Goal: Task Accomplishment & Management: Manage account settings

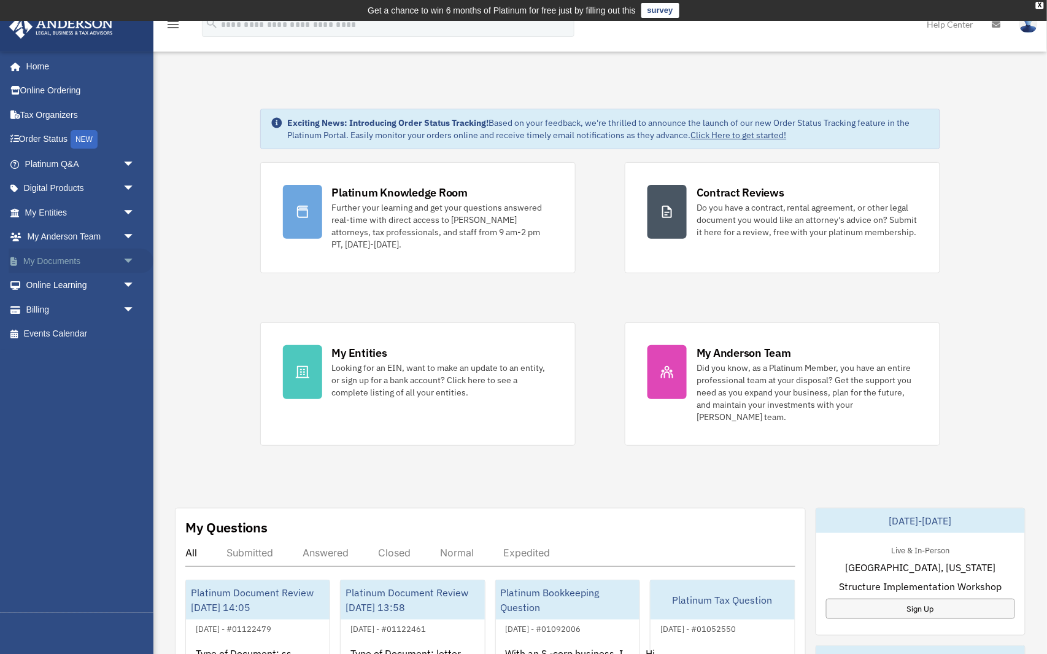
click at [126, 254] on span "arrow_drop_down" at bounding box center [135, 261] width 25 height 25
click at [109, 280] on link "Box" at bounding box center [85, 285] width 136 height 25
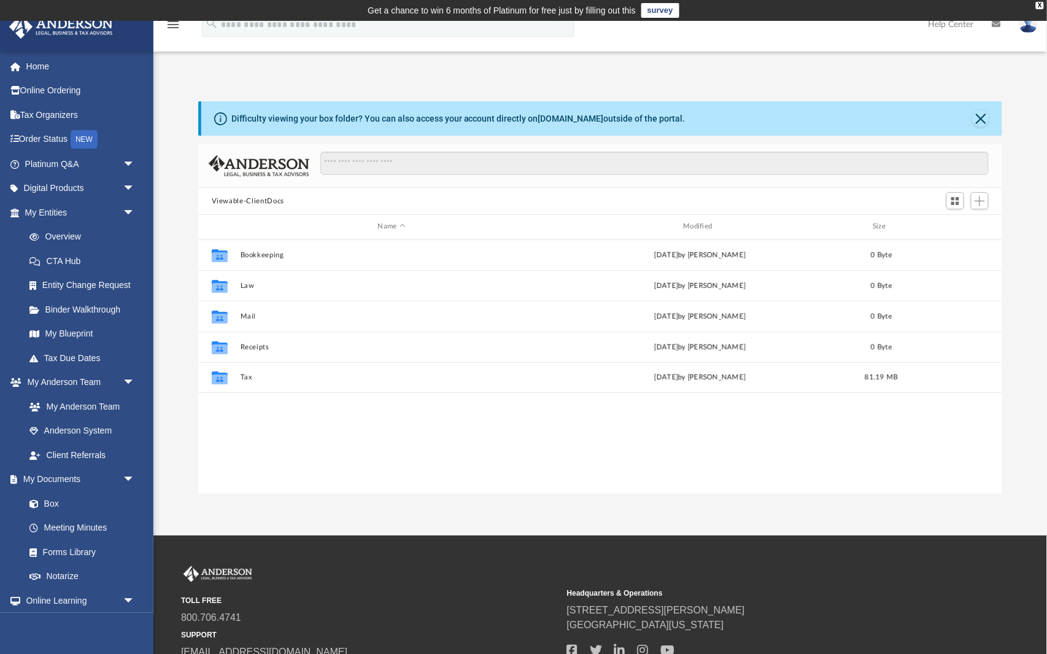
scroll to position [1, 1]
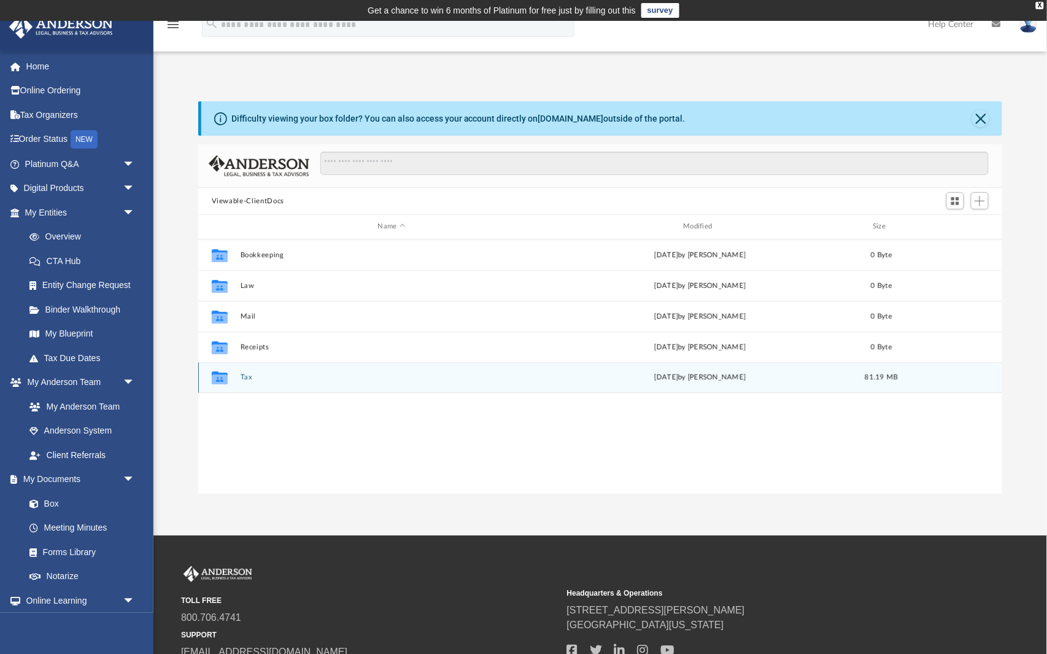
click at [244, 374] on button "Tax" at bounding box center [391, 377] width 303 height 8
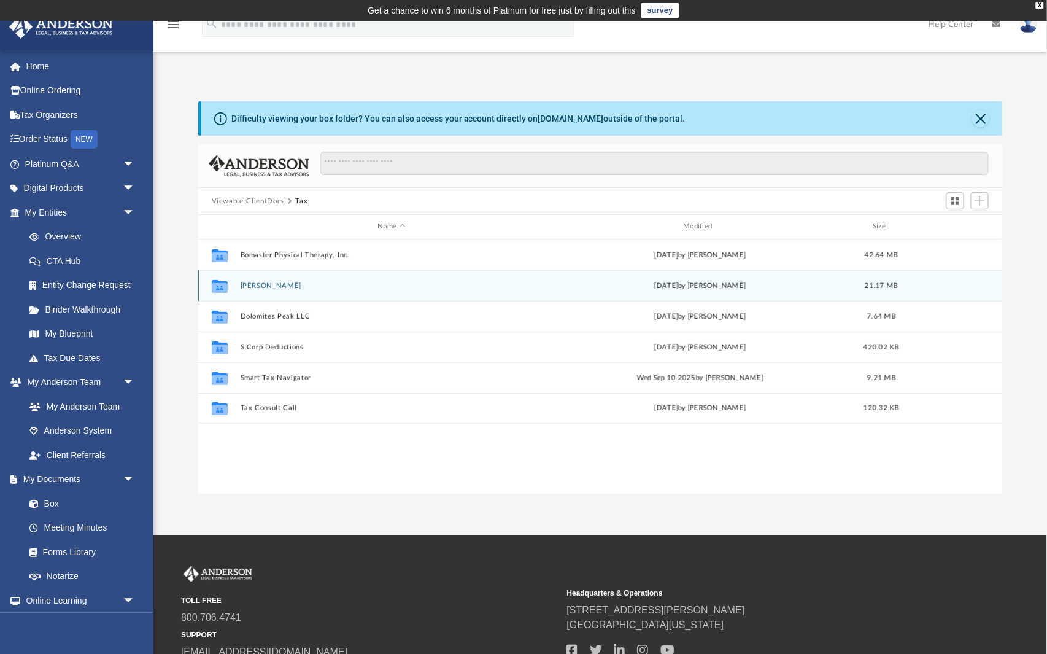
click at [358, 287] on button "Bomaster, Cynthia" at bounding box center [391, 286] width 303 height 8
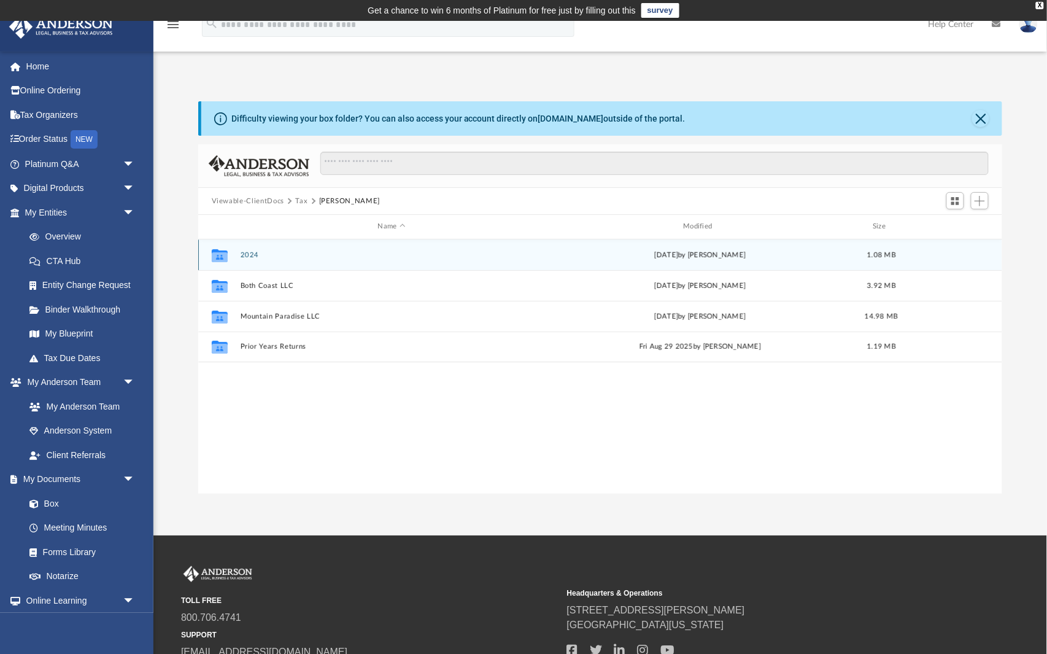
click at [357, 252] on button "2024" at bounding box center [391, 255] width 303 height 8
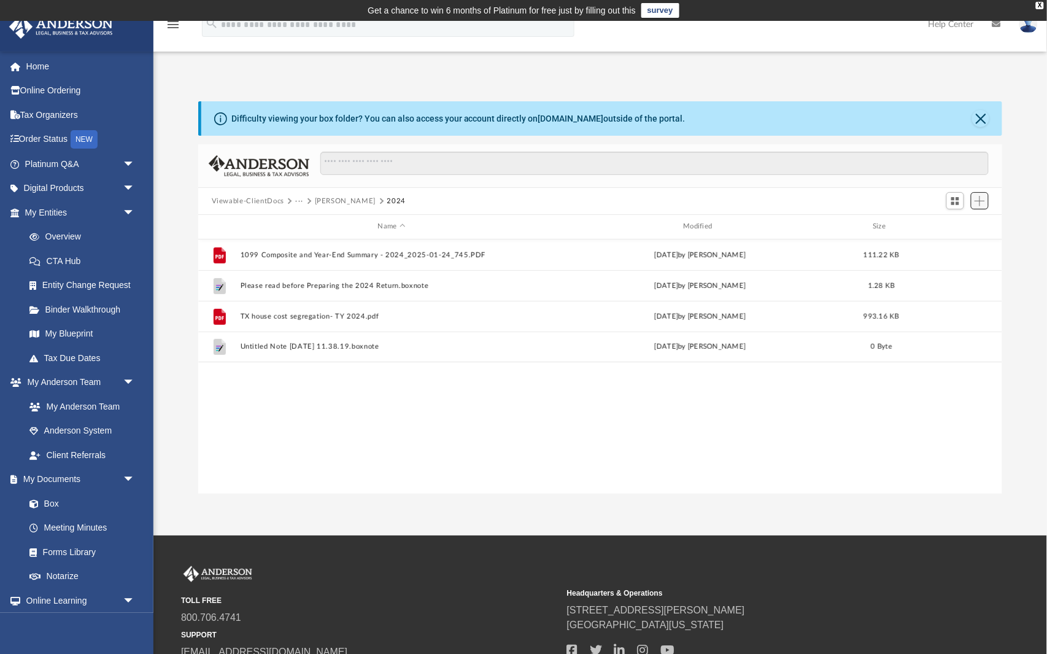
click at [980, 202] on span "Add" at bounding box center [980, 201] width 10 height 10
click at [961, 221] on li "Upload" at bounding box center [962, 224] width 39 height 13
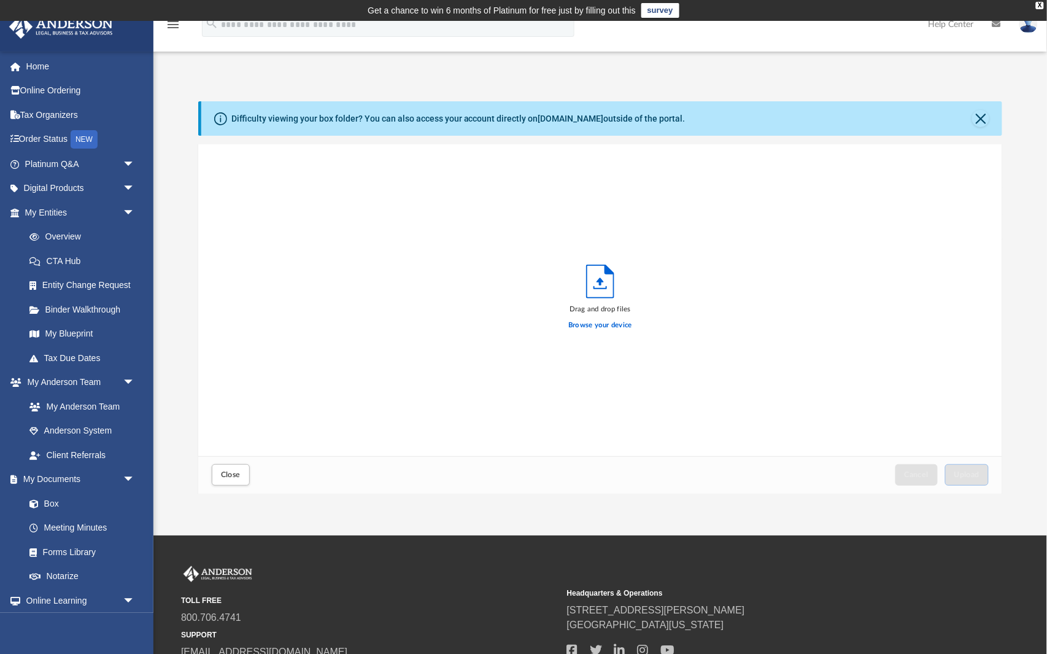
scroll to position [311, 805]
click at [620, 325] on label "Browse your device" at bounding box center [600, 325] width 64 height 11
click at [0, 0] on input "Browse your device" at bounding box center [0, 0] width 0 height 0
click at [980, 467] on button "Upload" at bounding box center [967, 474] width 44 height 21
click at [233, 467] on button "Close" at bounding box center [231, 474] width 38 height 21
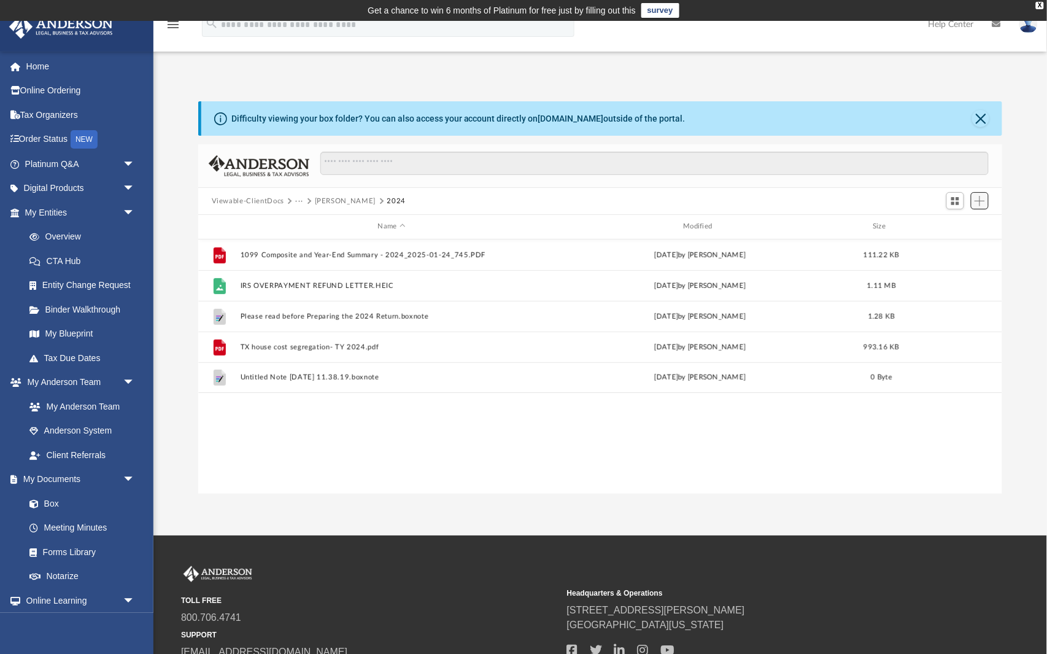
click at [985, 199] on span "Add" at bounding box center [980, 201] width 10 height 10
click at [965, 224] on li "Upload" at bounding box center [962, 224] width 39 height 13
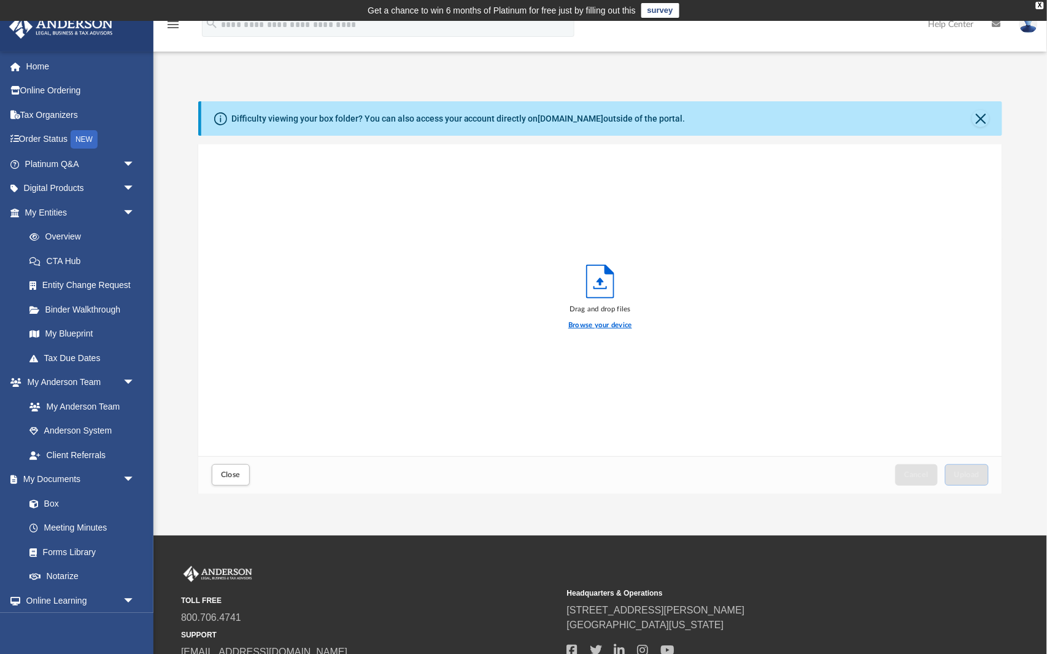
click at [616, 325] on label "Browse your device" at bounding box center [600, 325] width 64 height 11
click at [0, 0] on input "Browse your device" at bounding box center [0, 0] width 0 height 0
click at [959, 474] on span "Upload" at bounding box center [967, 474] width 26 height 7
click at [226, 471] on span "Close" at bounding box center [231, 474] width 20 height 7
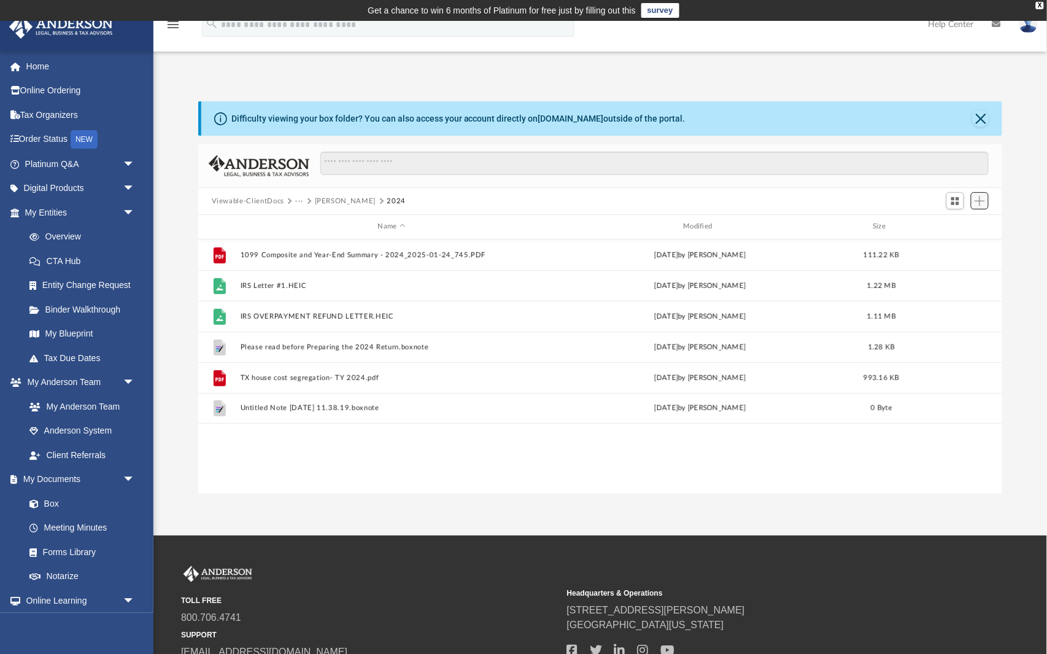
click at [983, 200] on span "Add" at bounding box center [980, 201] width 10 height 10
click at [963, 227] on li "Upload" at bounding box center [962, 224] width 39 height 13
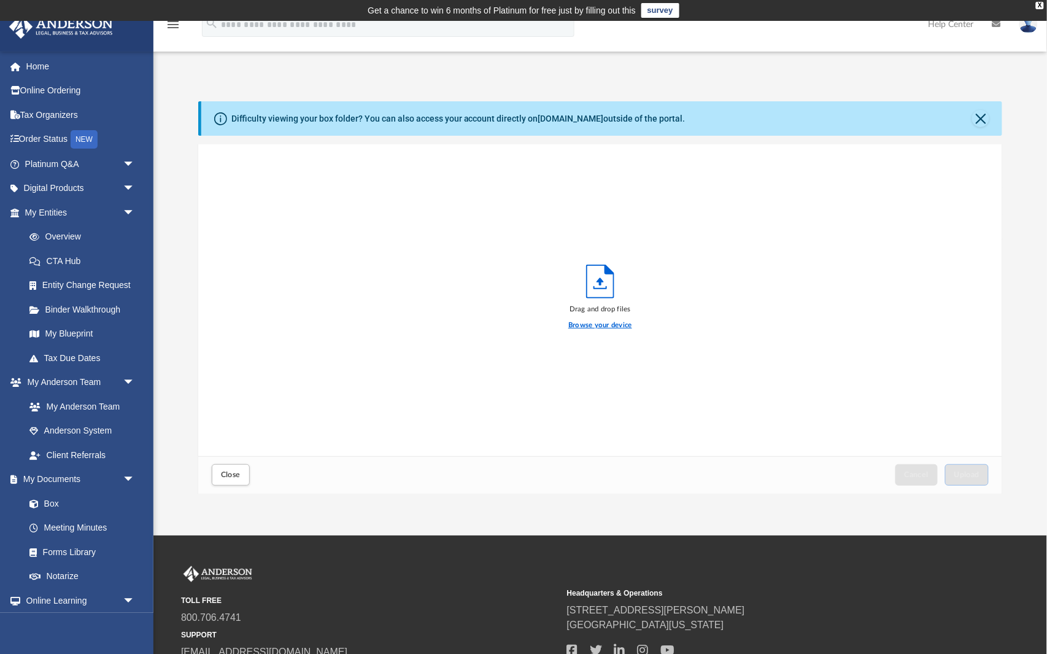
click at [624, 327] on label "Browse your device" at bounding box center [600, 325] width 64 height 11
click at [0, 0] on input "Browse your device" at bounding box center [0, 0] width 0 height 0
click at [961, 472] on span "Upload" at bounding box center [967, 474] width 26 height 7
click at [229, 474] on span "Close" at bounding box center [231, 474] width 20 height 7
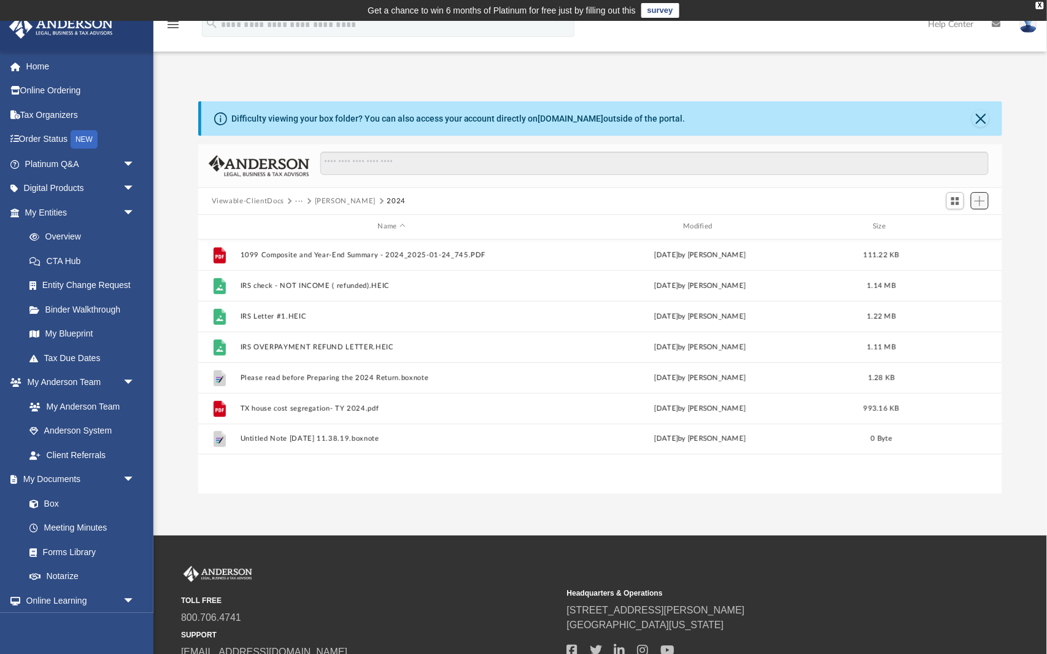
click at [978, 196] on span "Add" at bounding box center [980, 201] width 10 height 10
click at [953, 226] on li "Upload" at bounding box center [962, 224] width 39 height 13
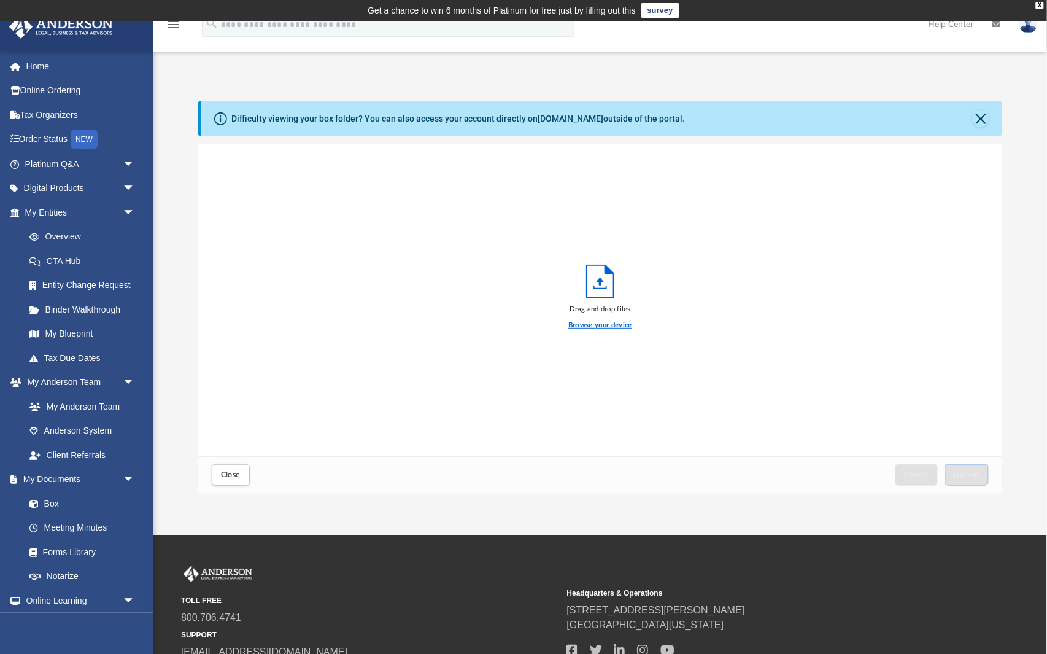
click at [614, 327] on label "Browse your device" at bounding box center [600, 325] width 64 height 11
click at [0, 0] on input "Browse your device" at bounding box center [0, 0] width 0 height 0
click at [980, 474] on span "Upload" at bounding box center [967, 474] width 26 height 7
click at [223, 474] on span "Close" at bounding box center [231, 474] width 20 height 7
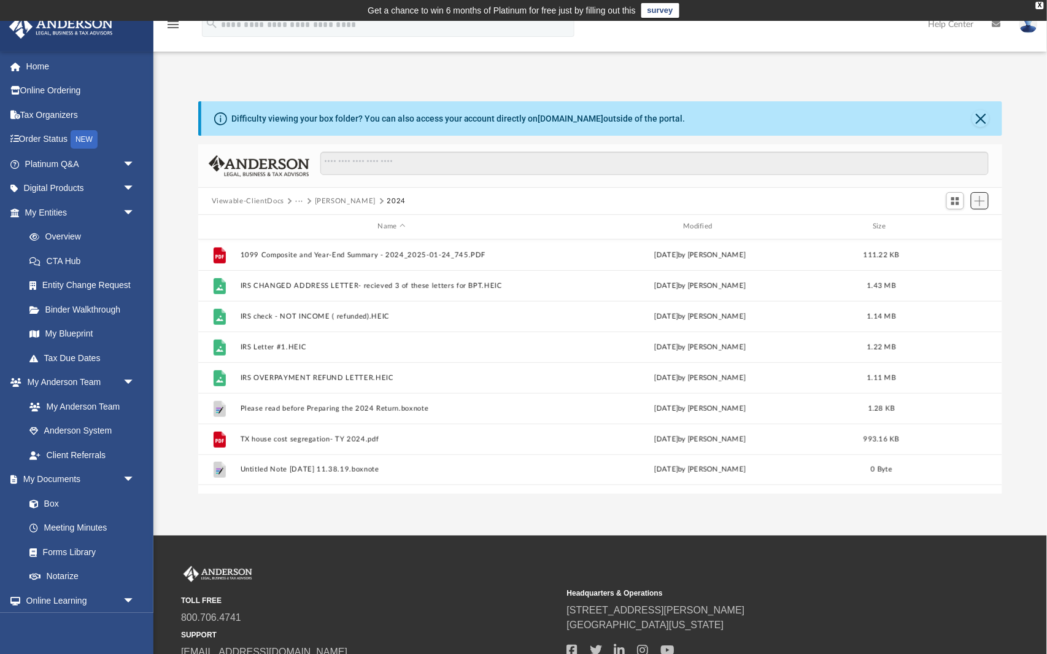
click at [980, 198] on span "Add" at bounding box center [980, 201] width 10 height 10
click at [959, 223] on li "Upload" at bounding box center [962, 224] width 39 height 13
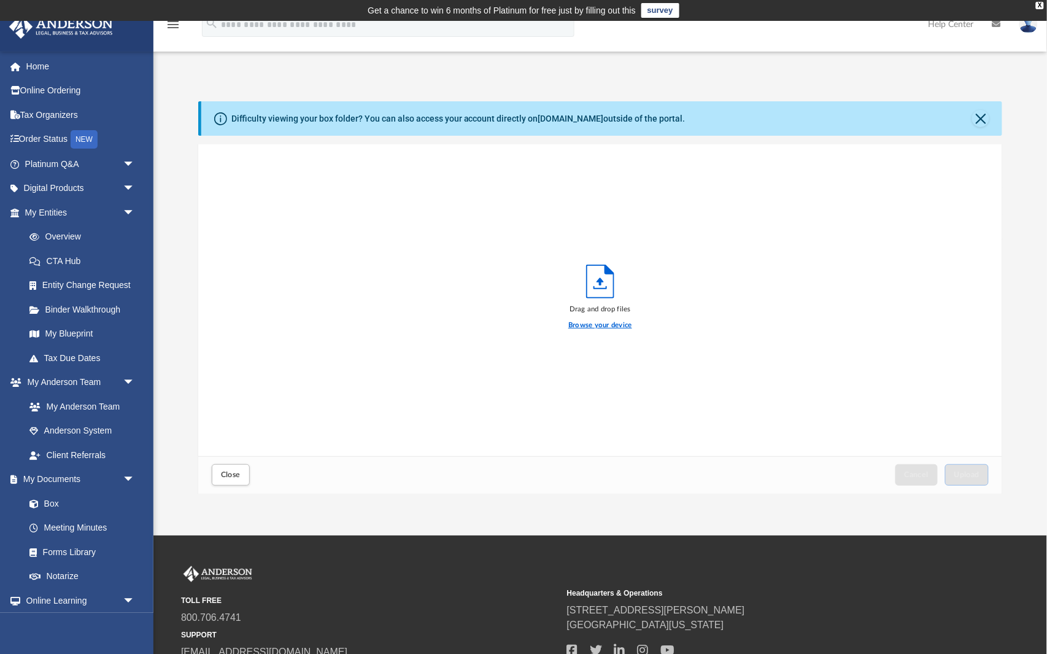
click at [573, 324] on label "Browse your device" at bounding box center [600, 325] width 64 height 11
click at [0, 0] on input "Browse your device" at bounding box center [0, 0] width 0 height 0
click at [965, 474] on span "Upload" at bounding box center [967, 474] width 26 height 7
click at [223, 471] on span "Close" at bounding box center [231, 474] width 20 height 7
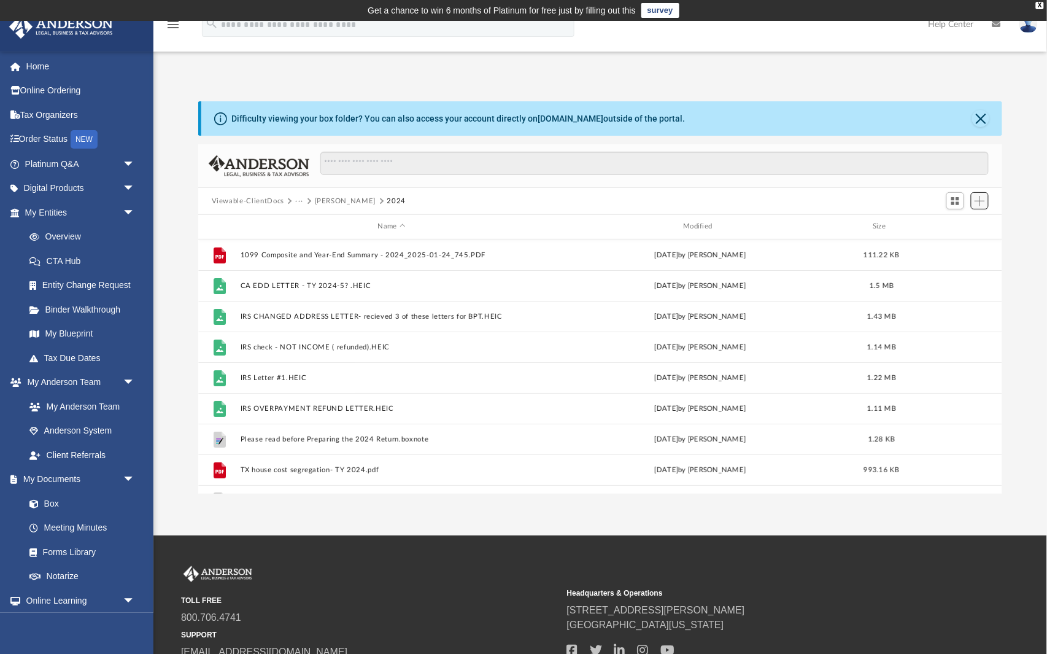
click at [978, 196] on span "Add" at bounding box center [980, 201] width 10 height 10
click at [959, 222] on li "Upload" at bounding box center [962, 224] width 39 height 13
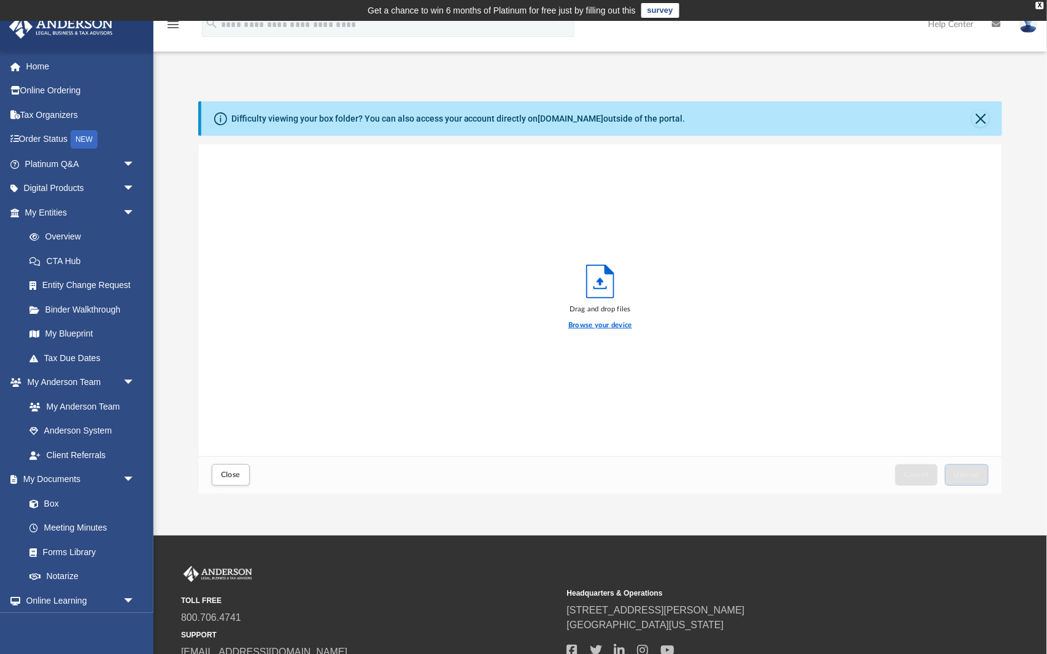
click at [627, 322] on label "Browse your device" at bounding box center [600, 325] width 64 height 11
click at [0, 0] on input "Browse your device" at bounding box center [0, 0] width 0 height 0
click at [978, 473] on span "Upload" at bounding box center [967, 474] width 26 height 7
click at [237, 475] on span "Close" at bounding box center [231, 474] width 20 height 7
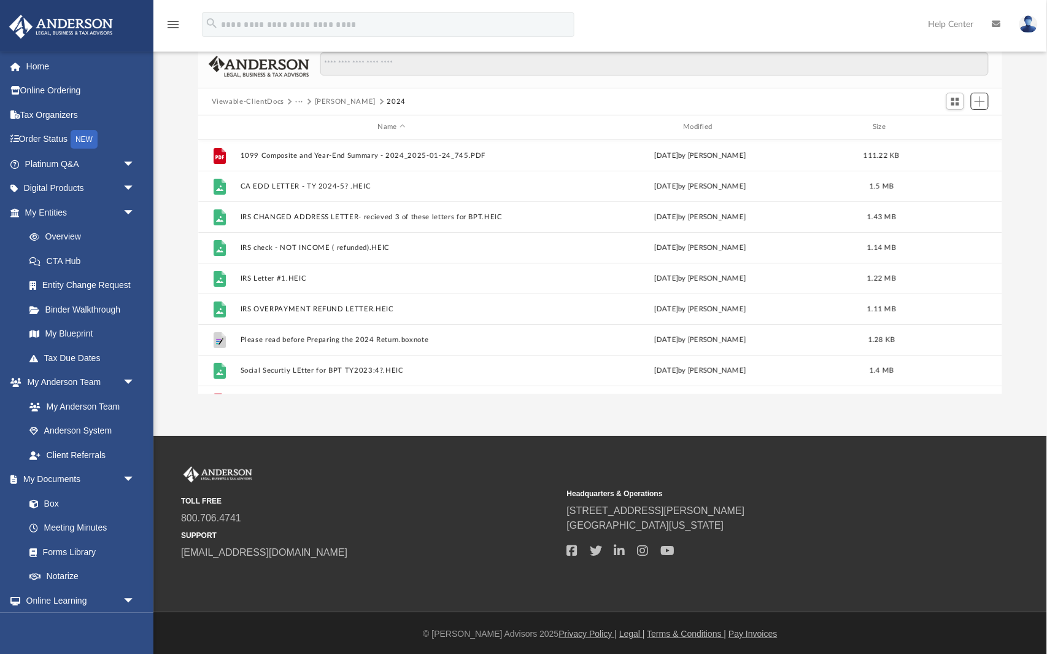
scroll to position [99, 0]
click at [978, 101] on span "Add" at bounding box center [980, 102] width 10 height 10
click at [962, 122] on li "Upload" at bounding box center [962, 126] width 39 height 13
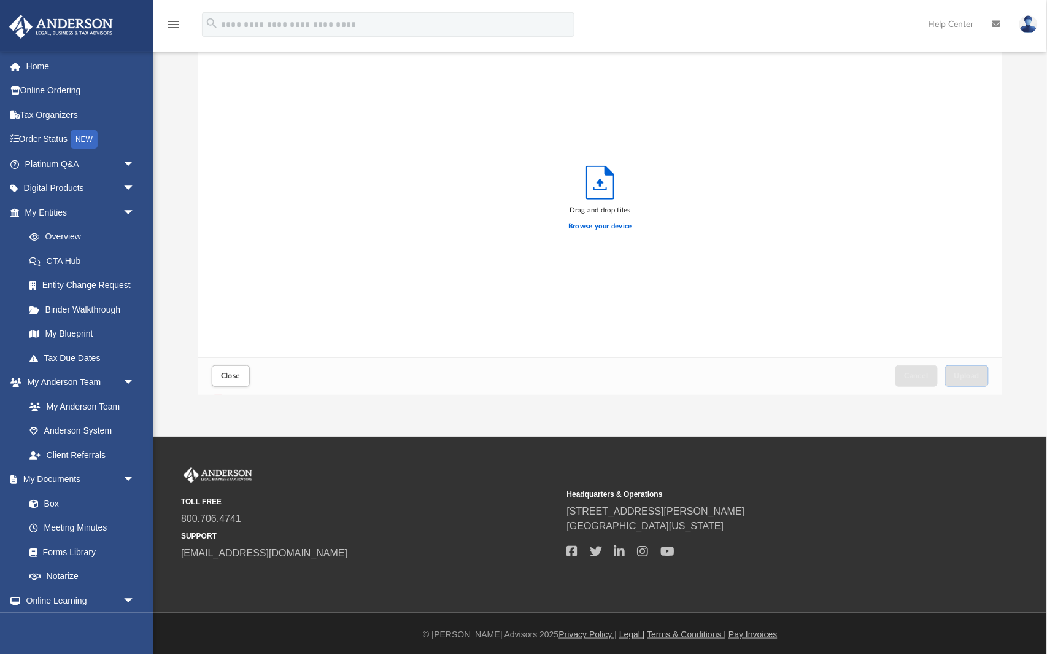
scroll to position [311, 805]
click at [627, 224] on label "Browse your device" at bounding box center [600, 226] width 64 height 11
click at [0, 0] on input "Browse your device" at bounding box center [0, 0] width 0 height 0
click at [963, 372] on span "Upload" at bounding box center [967, 375] width 26 height 7
click at [234, 382] on button "Close" at bounding box center [231, 375] width 38 height 21
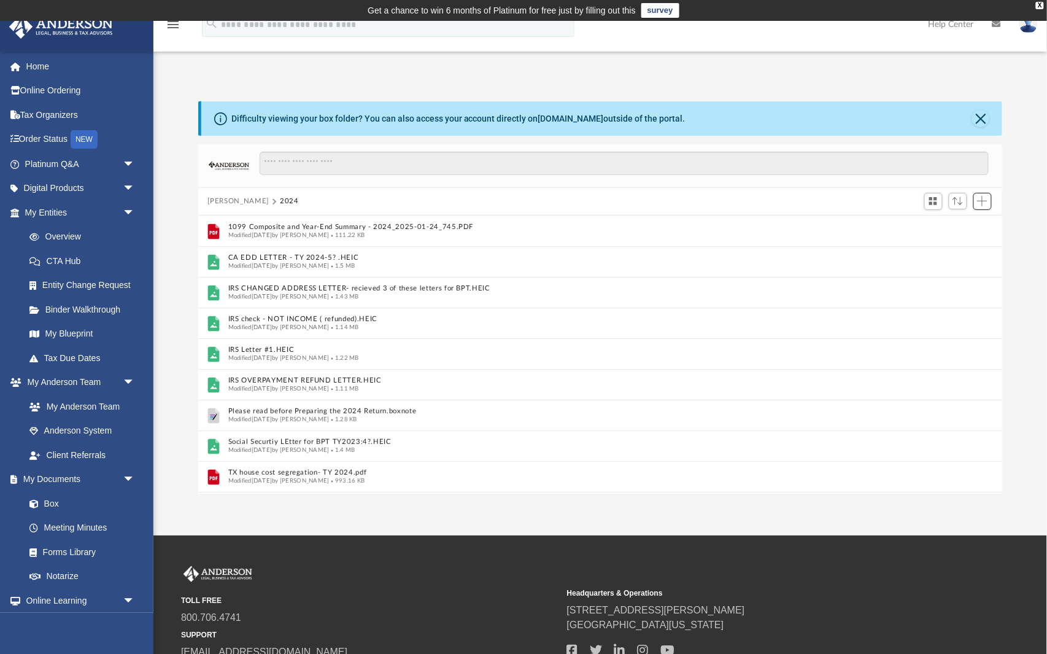
scroll to position [279, 804]
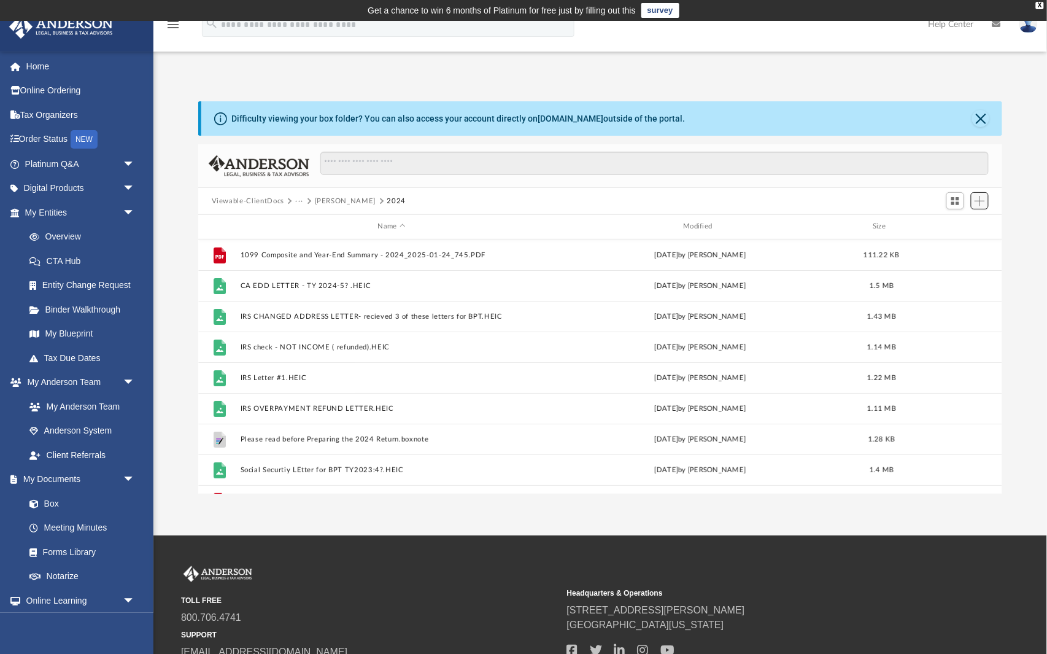
click at [982, 202] on span "Add" at bounding box center [980, 201] width 10 height 10
click at [965, 231] on li "Upload" at bounding box center [962, 224] width 39 height 13
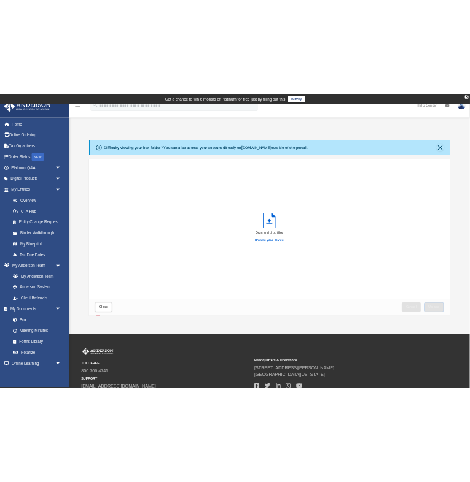
scroll to position [311, 805]
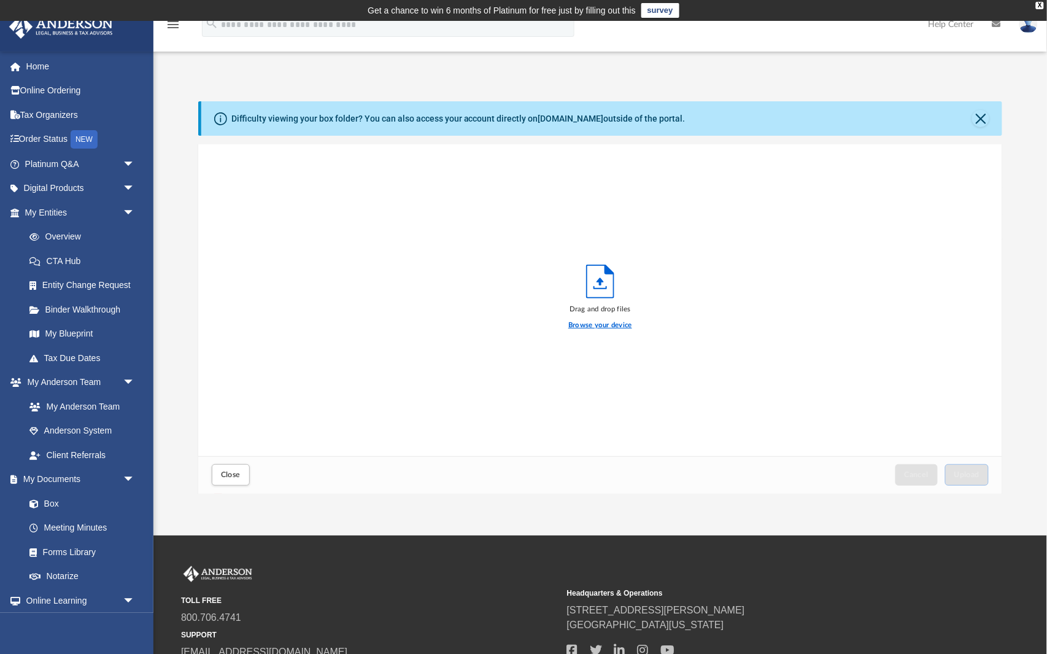
click at [619, 324] on label "Browse your device" at bounding box center [600, 325] width 64 height 11
click at [0, 0] on input "Browse your device" at bounding box center [0, 0] width 0 height 0
click at [978, 473] on span "Upload" at bounding box center [967, 474] width 26 height 7
click at [231, 476] on span "Close" at bounding box center [231, 474] width 20 height 7
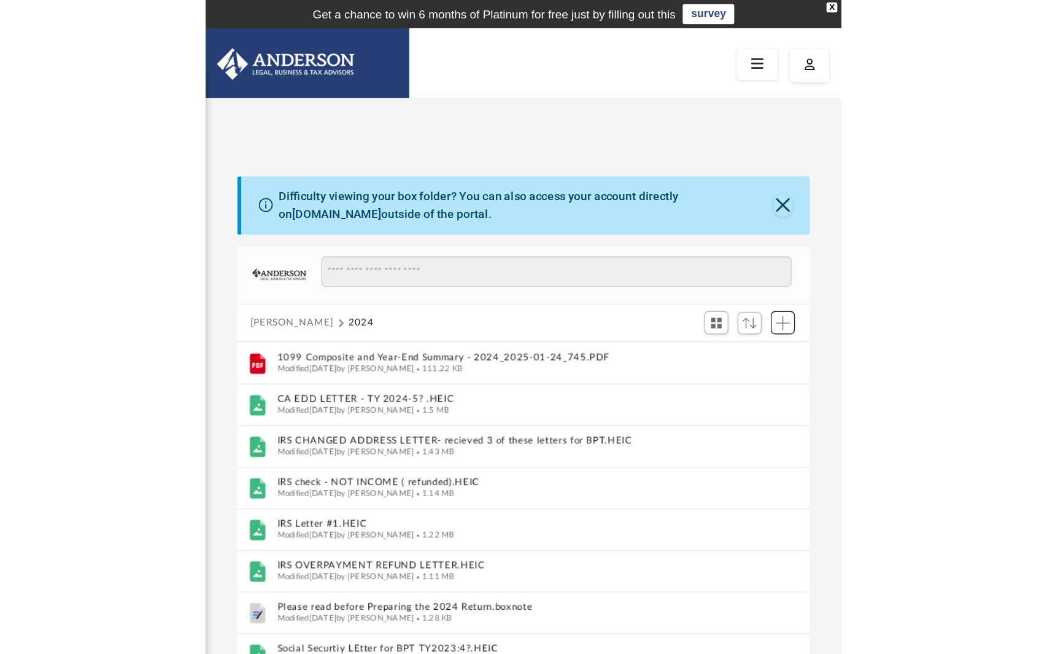
scroll to position [279, 805]
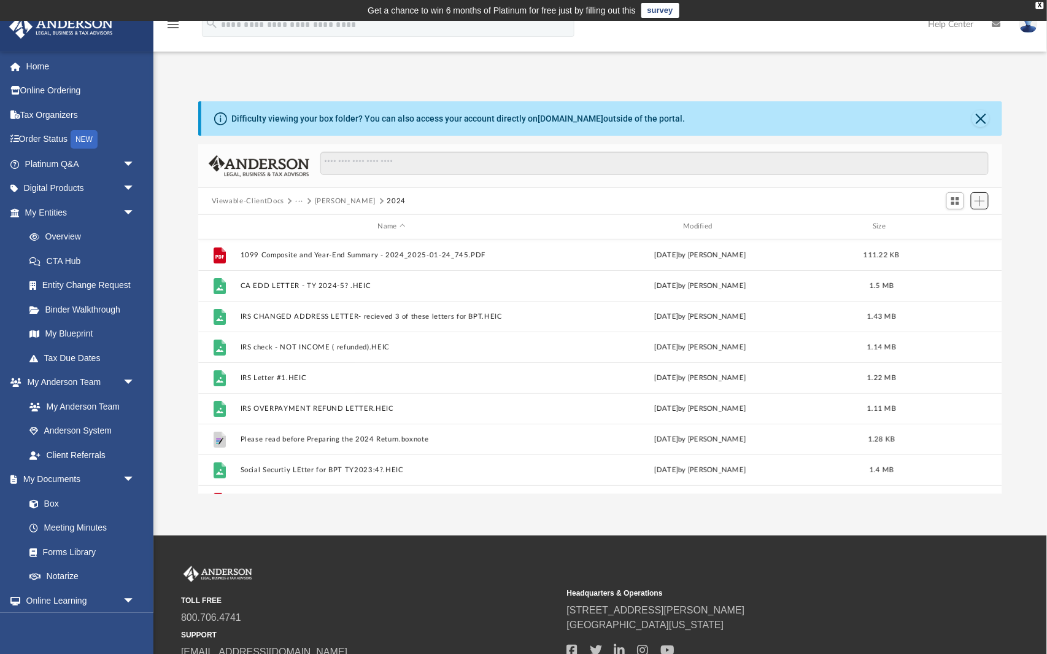
click at [980, 196] on span "Add" at bounding box center [980, 201] width 10 height 10
click at [965, 223] on li "Upload" at bounding box center [962, 224] width 39 height 13
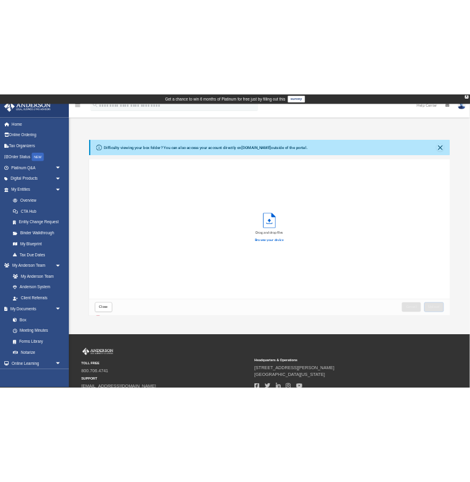
scroll to position [311, 805]
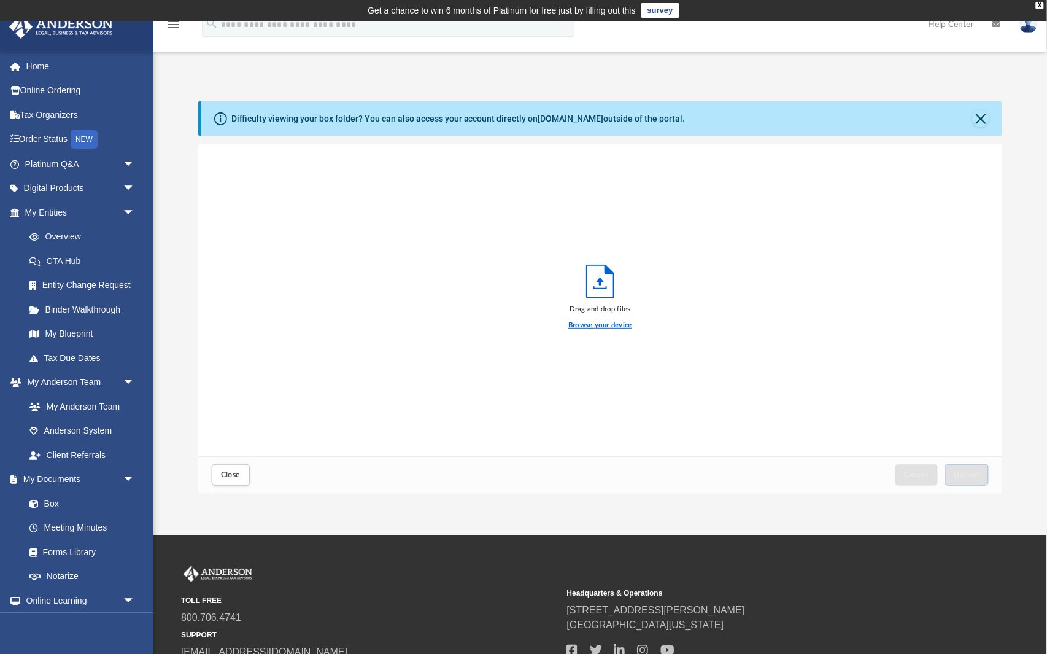
click at [621, 324] on label "Browse your device" at bounding box center [600, 325] width 64 height 11
click at [0, 0] on input "Browse your device" at bounding box center [0, 0] width 0 height 0
click at [981, 476] on button "Upload" at bounding box center [967, 474] width 44 height 21
click at [237, 476] on span "Close" at bounding box center [231, 474] width 20 height 7
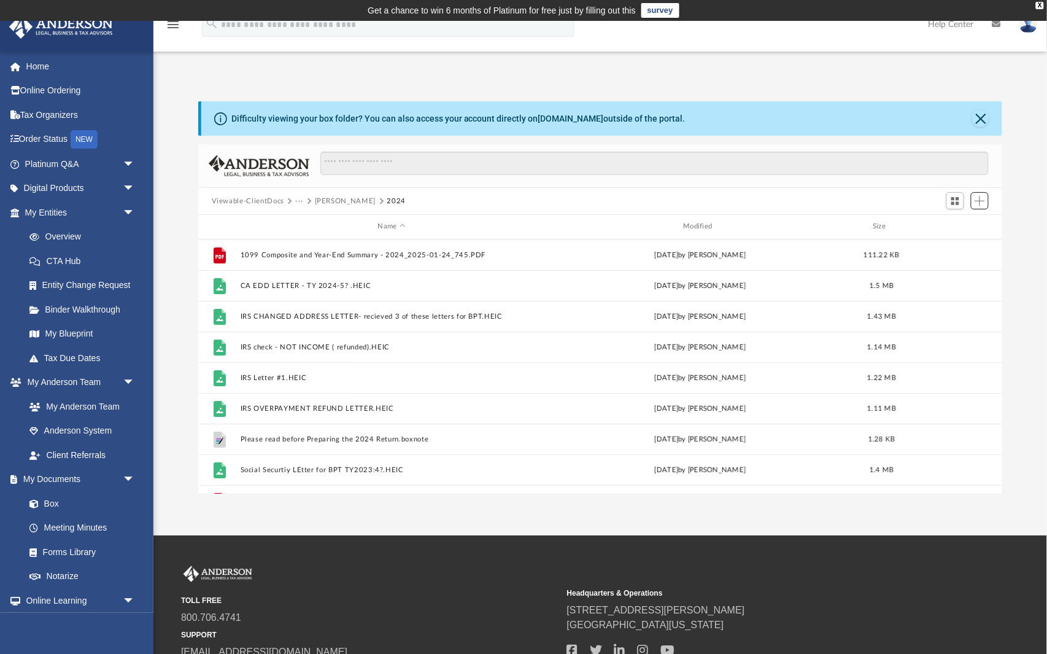
scroll to position [0, 0]
click at [1025, 25] on img at bounding box center [1028, 24] width 18 height 18
click at [850, 99] on link "Logout" at bounding box center [844, 107] width 123 height 25
